Goal: Task Accomplishment & Management: Use online tool/utility

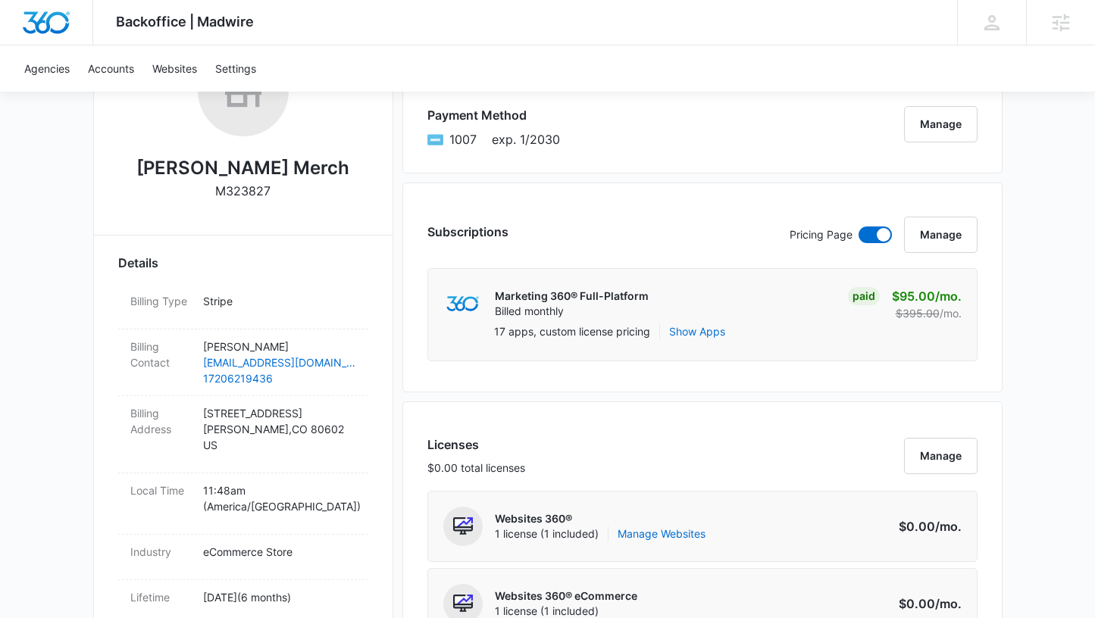
scroll to position [345, 0]
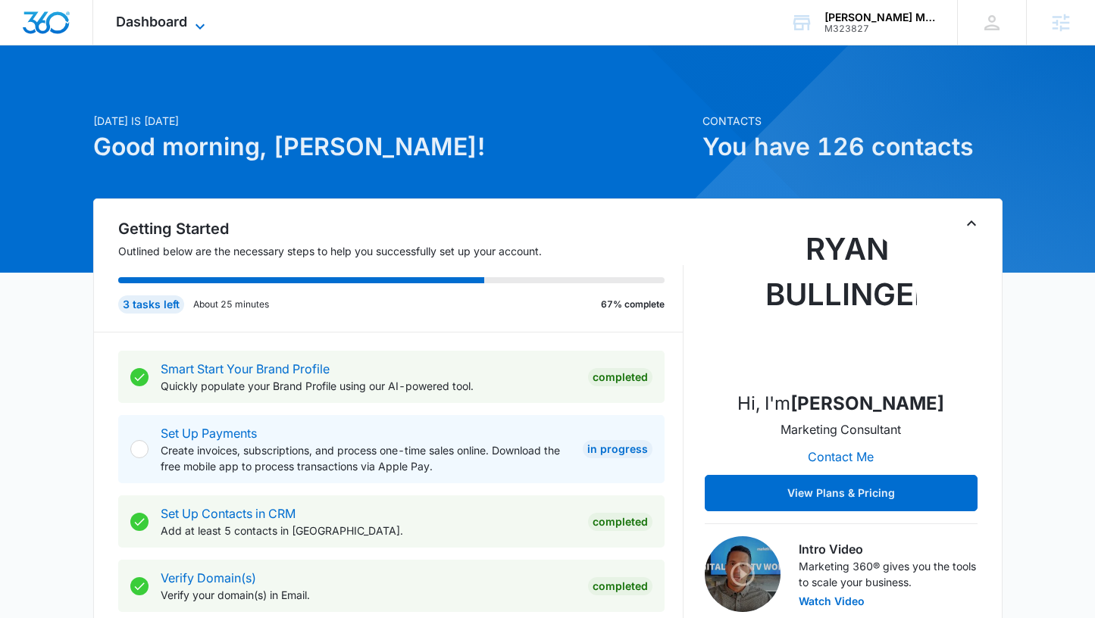
click at [171, 23] on span "Dashboard" at bounding box center [151, 22] width 71 height 16
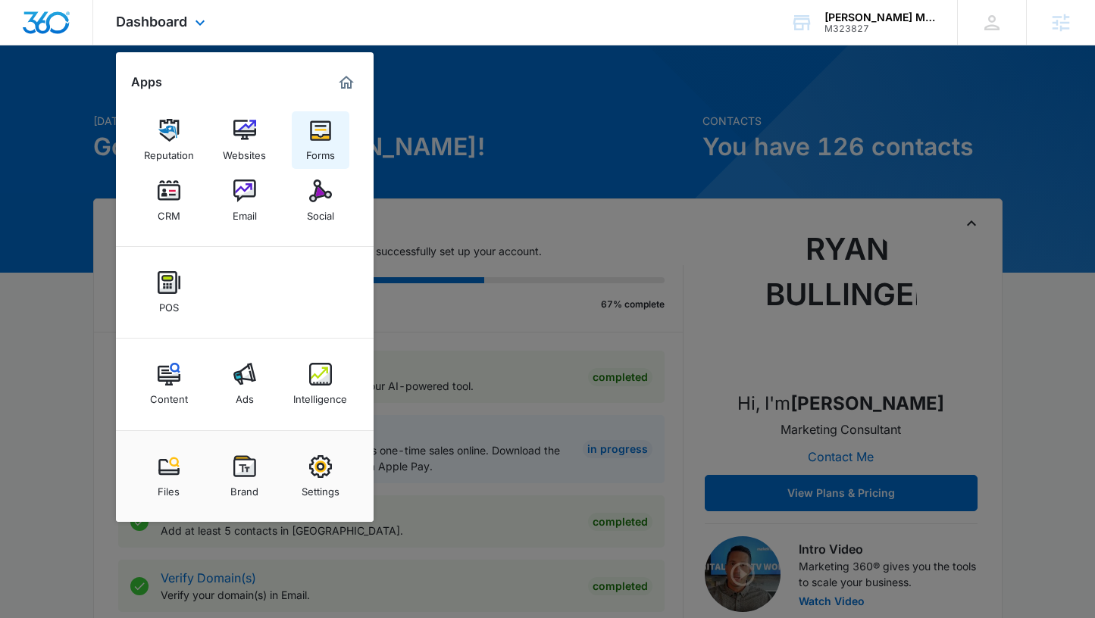
click at [304, 127] on link "Forms" at bounding box center [321, 140] width 58 height 58
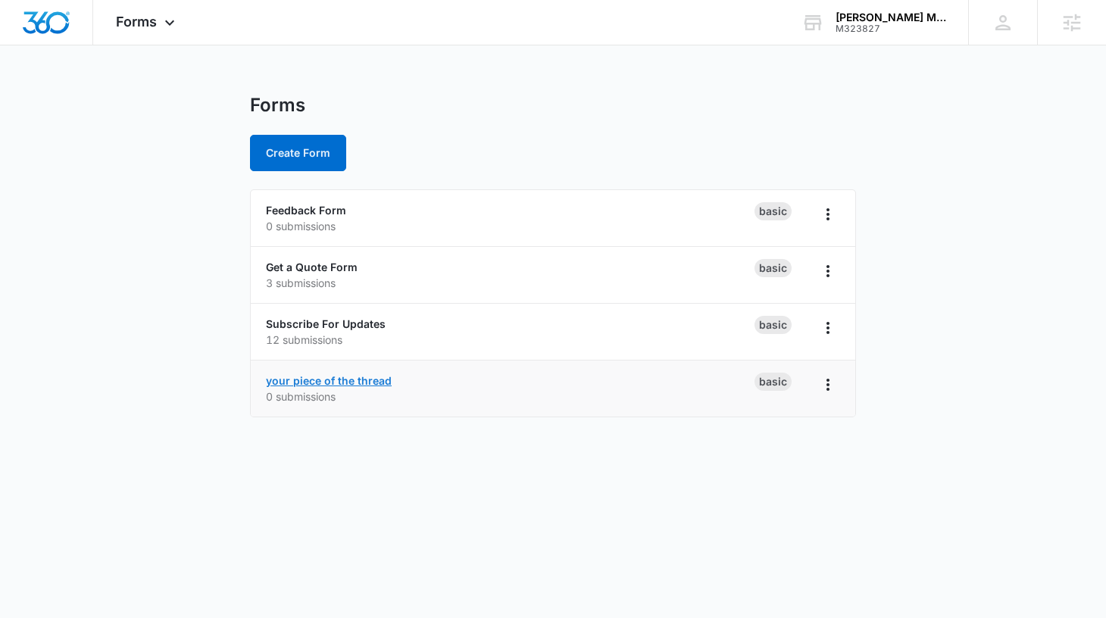
click at [375, 382] on link "your piece of the thread" at bounding box center [329, 380] width 126 height 13
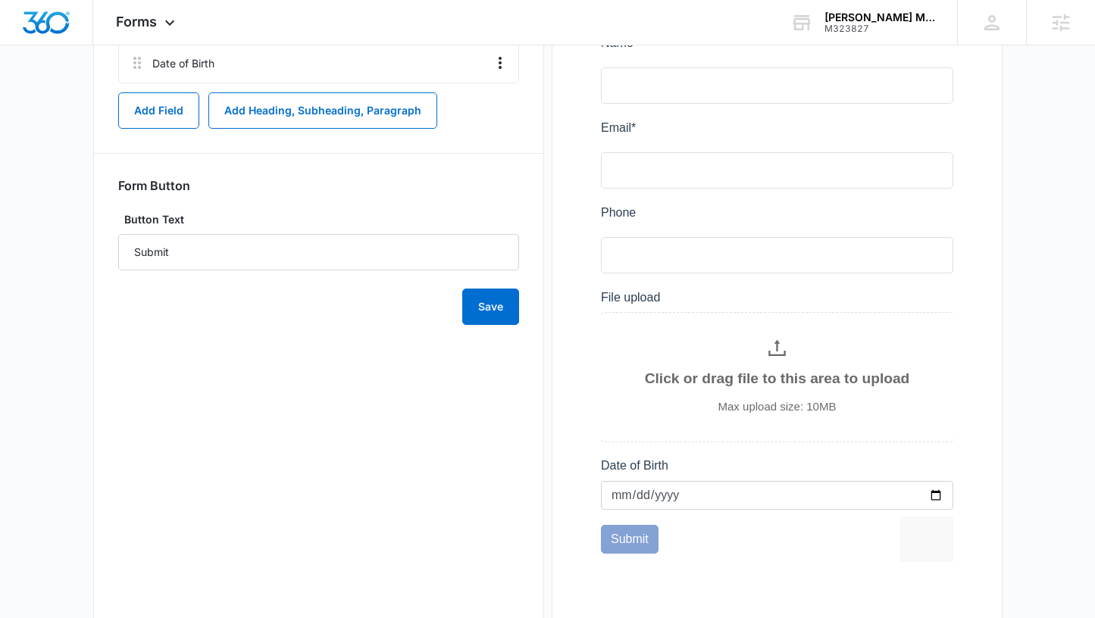
scroll to position [872, 0]
